Goal: Task Accomplishment & Management: Use online tool/utility

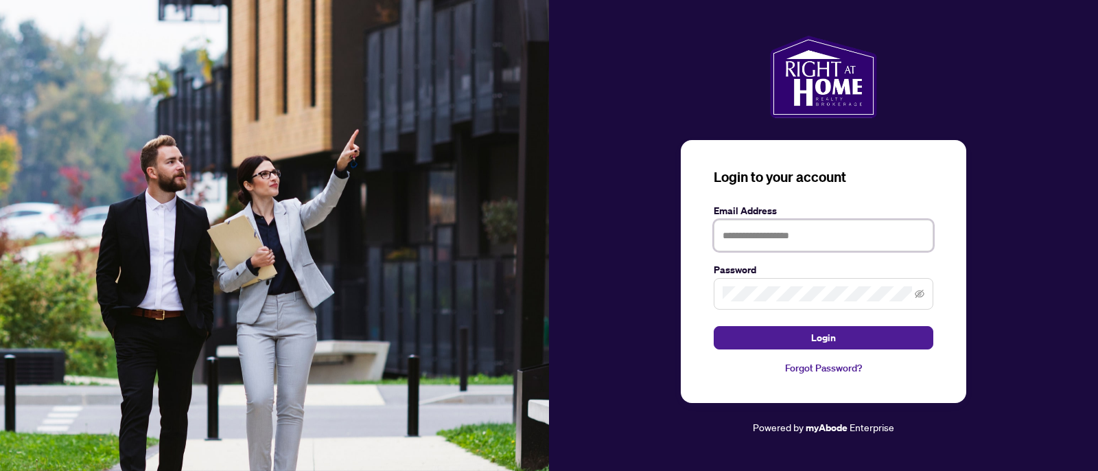
click at [829, 240] on input "text" at bounding box center [824, 236] width 220 height 32
type input "**********"
click at [714, 326] on button "Login" at bounding box center [824, 337] width 220 height 23
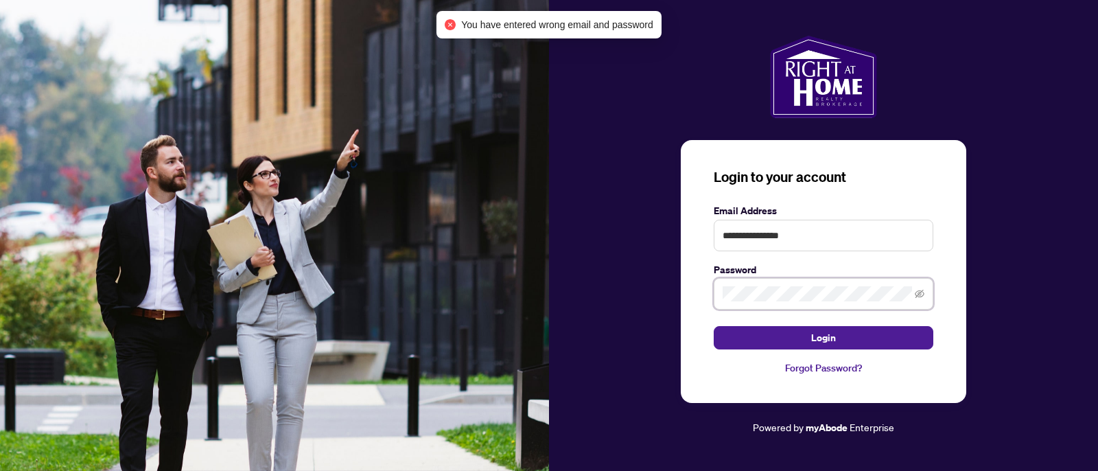
click at [714, 326] on button "Login" at bounding box center [824, 337] width 220 height 23
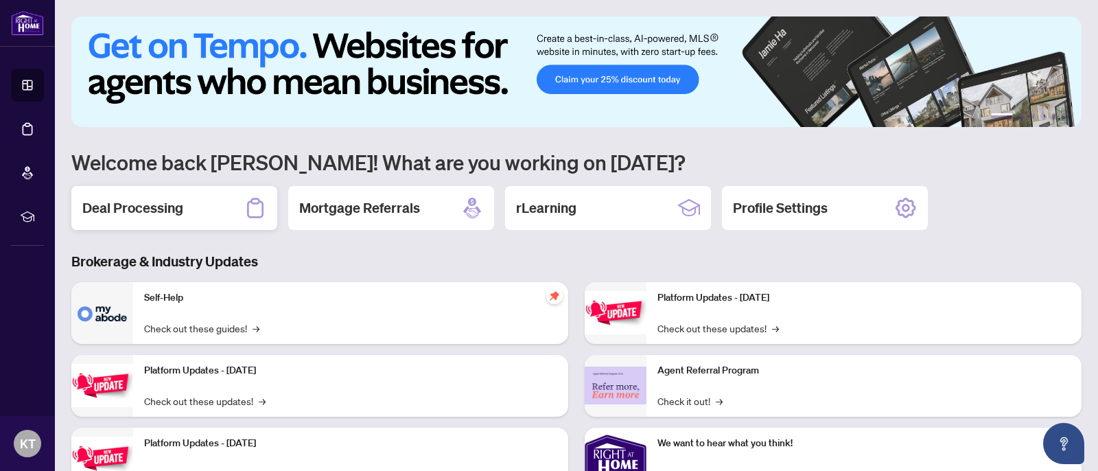
click at [158, 206] on h2 "Deal Processing" at bounding box center [132, 207] width 101 height 19
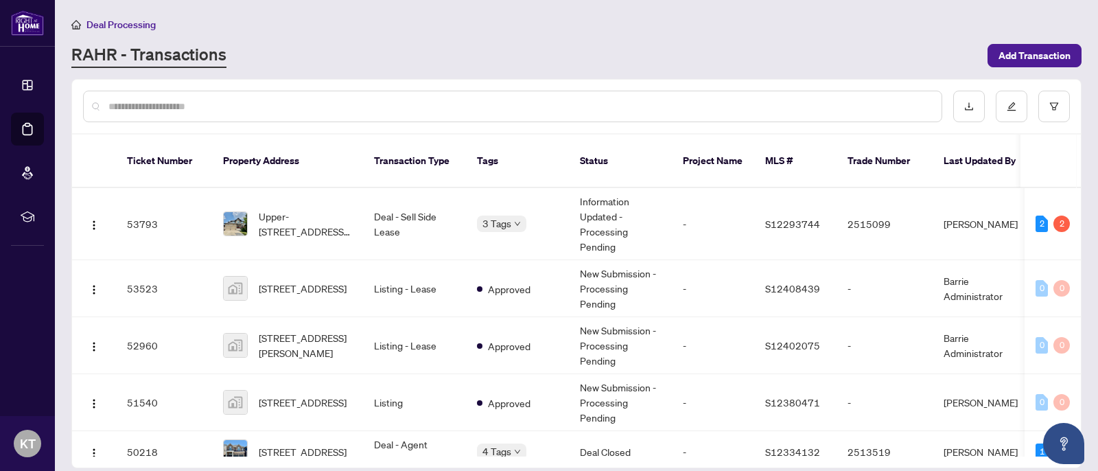
click at [767, 37] on div "Deal Processing [PERSON_NAME] - Transactions Add Transaction" at bounding box center [576, 41] width 1010 height 51
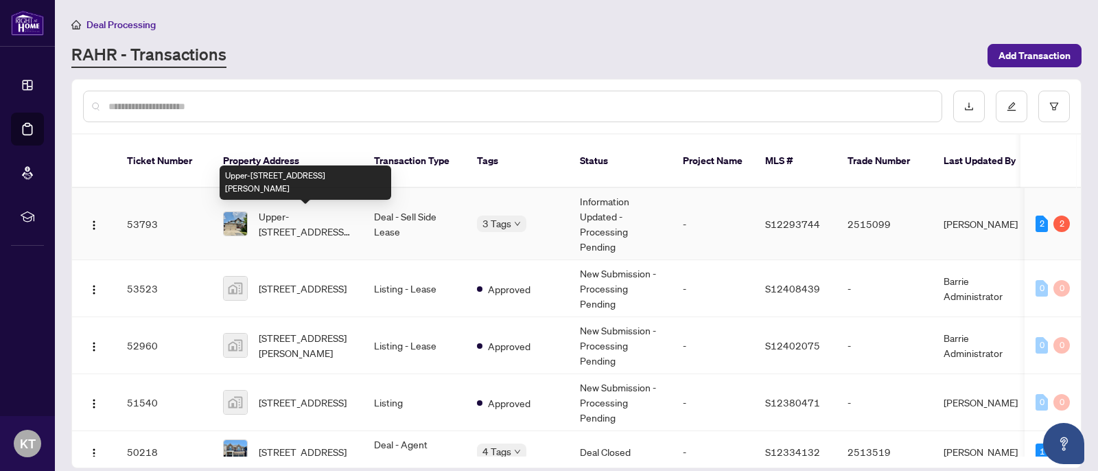
click at [269, 220] on span "Upper-[STREET_ADDRESS][PERSON_NAME]" at bounding box center [305, 224] width 93 height 30
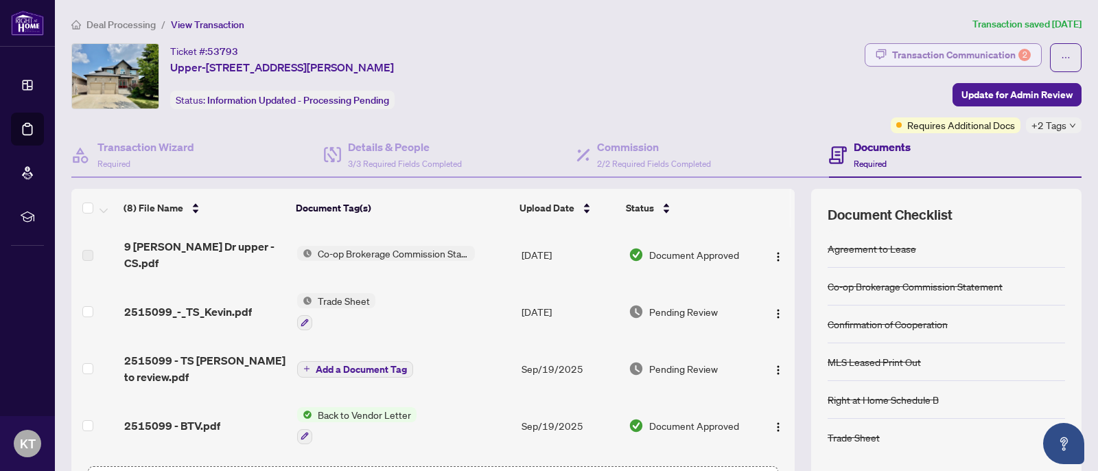
click at [930, 52] on div "Transaction Communication 2" at bounding box center [961, 55] width 139 height 22
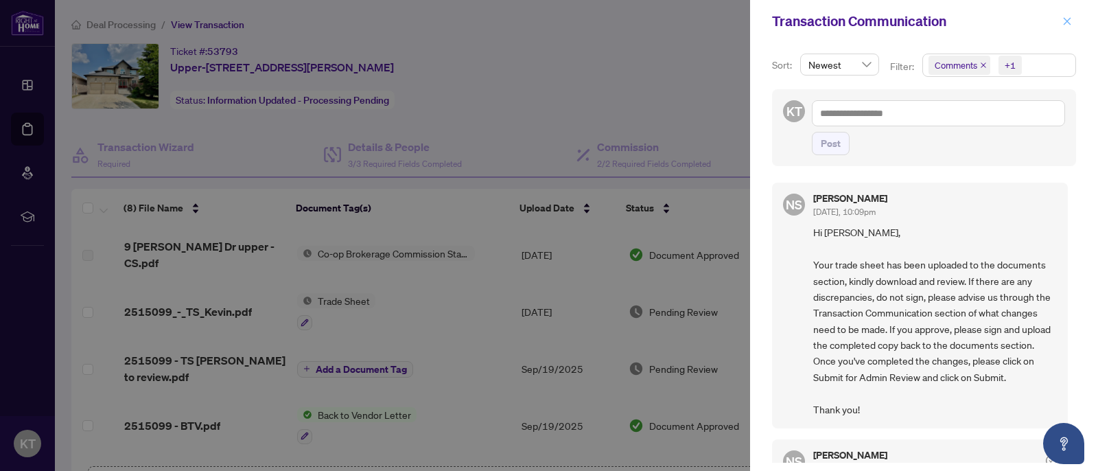
click at [1072, 19] on icon "close" at bounding box center [1068, 21] width 10 height 10
